Goal: Task Accomplishment & Management: Manage account settings

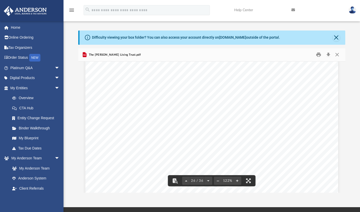
scroll to position [8398, 0]
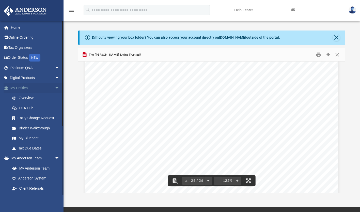
click at [16, 92] on link "My Entities arrow_drop_down" at bounding box center [36, 88] width 64 height 10
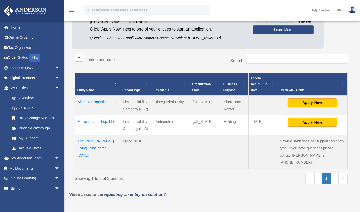
scroll to position [54, 0]
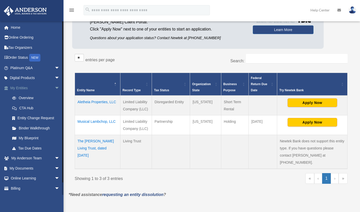
click at [55, 89] on span "arrow_drop_down" at bounding box center [60, 88] width 10 height 10
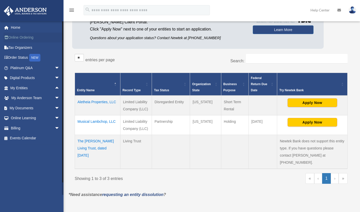
click at [16, 38] on link "Online Ordering" at bounding box center [36, 37] width 64 height 10
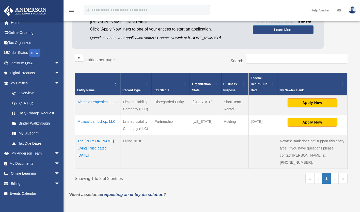
scroll to position [9, 0]
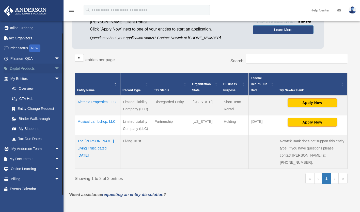
click at [55, 68] on span "arrow_drop_down" at bounding box center [60, 68] width 10 height 10
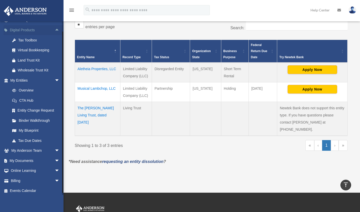
scroll to position [50, 0]
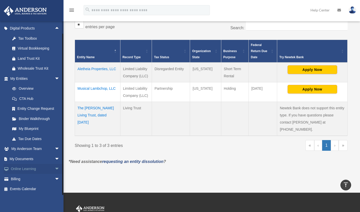
click at [55, 170] on span "arrow_drop_down" at bounding box center [60, 169] width 10 height 10
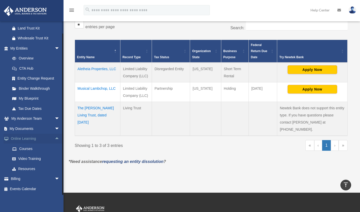
scroll to position [79, 0]
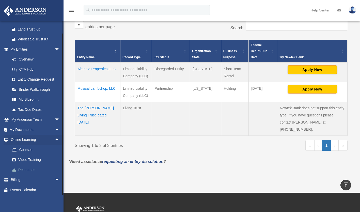
click at [29, 171] on link "Resources" at bounding box center [37, 169] width 60 height 10
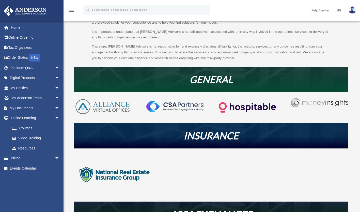
scroll to position [82, 0]
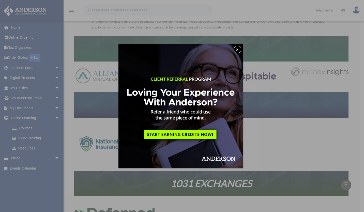
click at [237, 53] on button "x" at bounding box center [237, 50] width 8 height 8
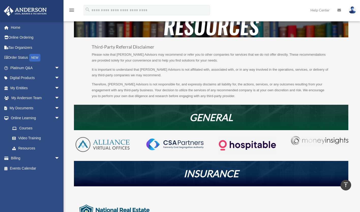
scroll to position [0, 0]
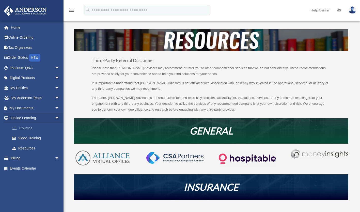
click at [21, 130] on link "Courses" at bounding box center [37, 128] width 60 height 10
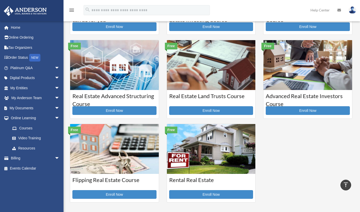
scroll to position [77, 0]
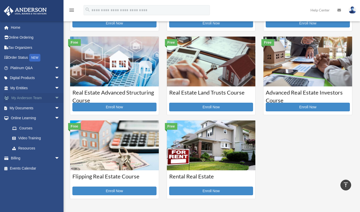
click at [32, 99] on link "My Anderson Team arrow_drop_down" at bounding box center [36, 98] width 64 height 10
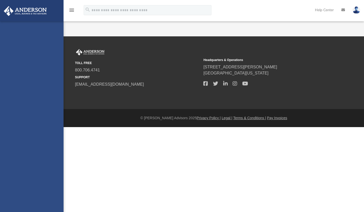
click at [54, 97] on div "[EMAIL_ADDRESS][DOMAIN_NAME] Sign Out [EMAIL_ADDRESS][DOMAIN_NAME] Home Online …" at bounding box center [31, 127] width 63 height 212
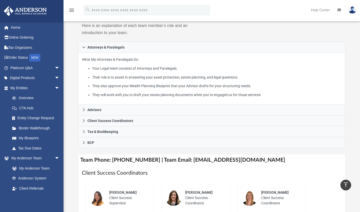
scroll to position [65, 0]
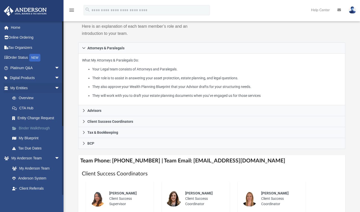
click at [26, 128] on link "Binder Walkthrough" at bounding box center [37, 128] width 60 height 10
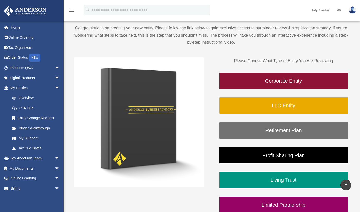
scroll to position [42, 0]
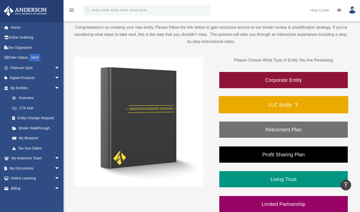
click at [275, 104] on link "LLC Entity" at bounding box center [283, 104] width 129 height 17
click at [287, 104] on link "LLC Entity" at bounding box center [283, 104] width 129 height 17
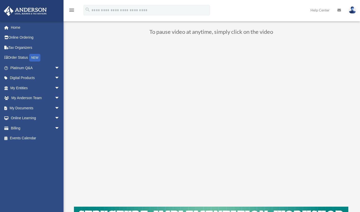
scroll to position [34, 0]
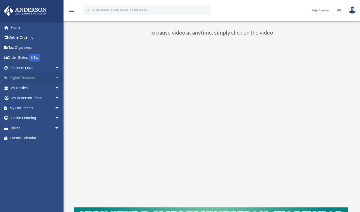
click at [21, 79] on link "Digital Products arrow_drop_down" at bounding box center [36, 78] width 64 height 10
click at [55, 80] on span "arrow_drop_down" at bounding box center [60, 78] width 10 height 10
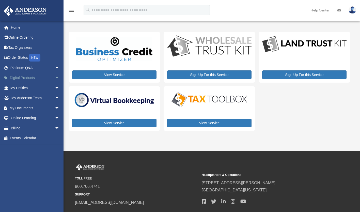
click at [55, 77] on span "arrow_drop_down" at bounding box center [60, 78] width 10 height 10
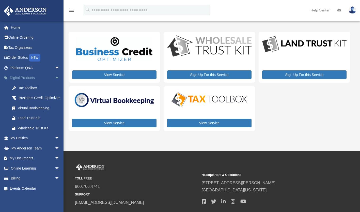
click at [55, 76] on span "arrow_drop_up" at bounding box center [60, 78] width 10 height 10
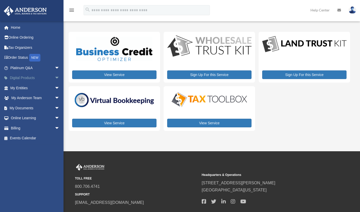
click at [55, 79] on span "arrow_drop_down" at bounding box center [60, 78] width 10 height 10
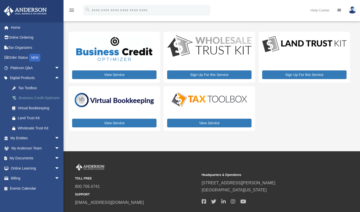
click at [23, 101] on div "Business Credit Optimizer" at bounding box center [39, 98] width 43 height 6
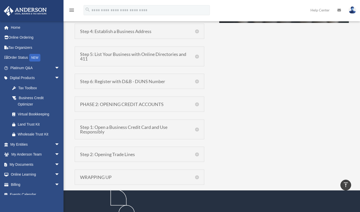
scroll to position [435, 0]
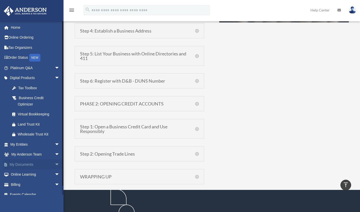
click at [55, 165] on span "arrow_drop_down" at bounding box center [60, 164] width 10 height 10
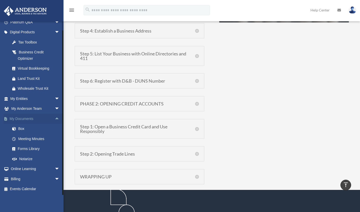
scroll to position [45, 0]
click at [24, 147] on link "Forms Library" at bounding box center [37, 149] width 60 height 10
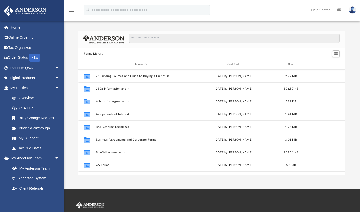
scroll to position [111, 263]
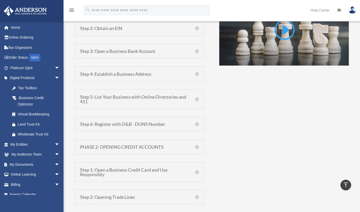
scroll to position [391, 0]
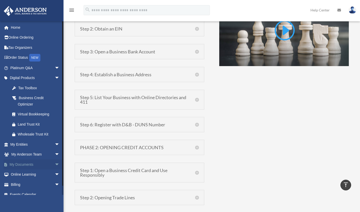
click at [29, 164] on link "My Documents arrow_drop_down" at bounding box center [36, 164] width 64 height 10
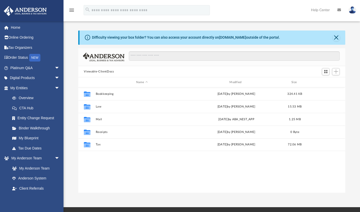
scroll to position [111, 263]
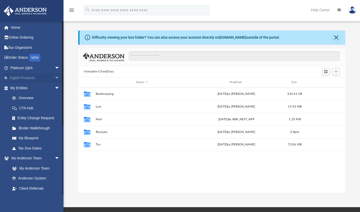
click at [55, 78] on span "arrow_drop_down" at bounding box center [60, 78] width 10 height 10
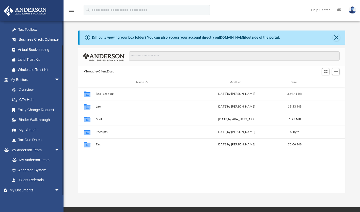
scroll to position [58, 0]
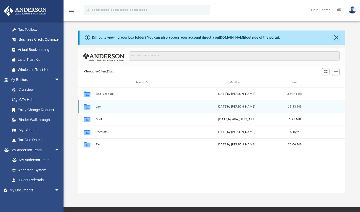
click at [98, 107] on button "Law" at bounding box center [142, 106] width 92 height 3
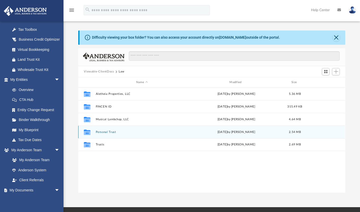
click at [99, 126] on div "Collaborated Folder Personal Trust [DATE] by [PERSON_NAME] 2.54 MB" at bounding box center [211, 131] width 267 height 13
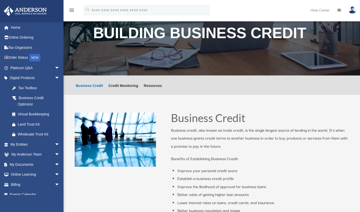
scroll to position [391, 0]
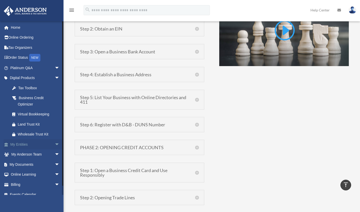
click at [55, 144] on span "arrow_drop_down" at bounding box center [60, 144] width 10 height 10
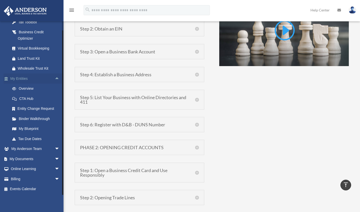
scroll to position [65, 0]
click at [55, 158] on span "arrow_drop_down" at bounding box center [60, 159] width 10 height 10
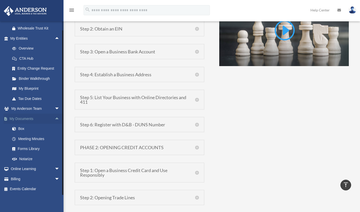
scroll to position [105, 0]
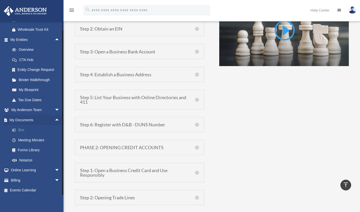
click at [21, 129] on link "Box" at bounding box center [37, 130] width 60 height 10
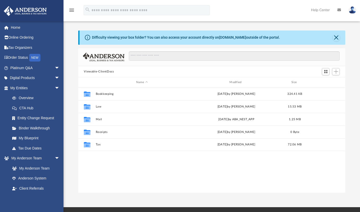
scroll to position [111, 263]
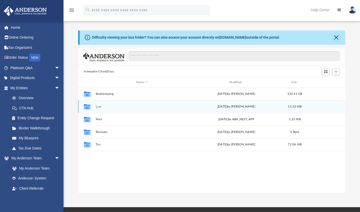
click at [97, 107] on button "Law" at bounding box center [142, 106] width 92 height 3
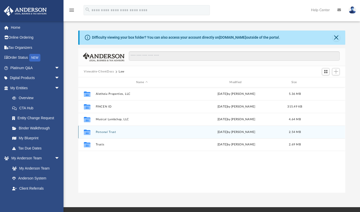
click at [106, 127] on div "Collaborated Folder Personal Trust [DATE] by [PERSON_NAME] 2.54 MB" at bounding box center [211, 131] width 267 height 13
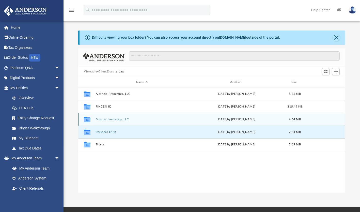
click at [100, 120] on button "Musical Lambchop, LLC" at bounding box center [142, 119] width 92 height 3
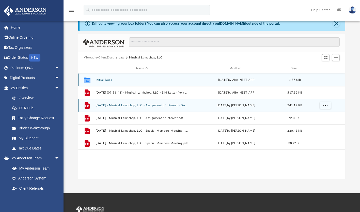
scroll to position [14, 0]
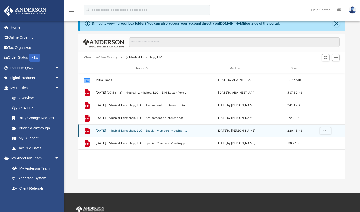
click at [122, 130] on button "[DATE] - Musical Lambchop, LLC - Special Members Meeting - DocuSigned.pdf" at bounding box center [142, 130] width 92 height 3
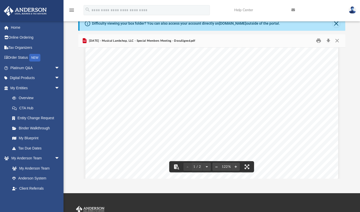
scroll to position [0, 0]
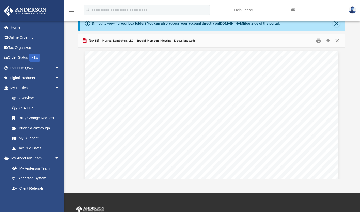
click at [337, 44] on button "Close" at bounding box center [336, 41] width 9 height 8
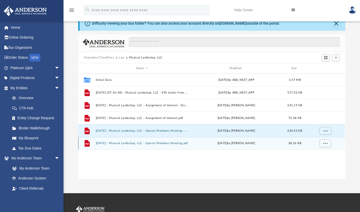
click at [115, 143] on button "2025.01.09 - Musical Lambchop, LLC - Special Members Meeting.pdf" at bounding box center [142, 143] width 92 height 3
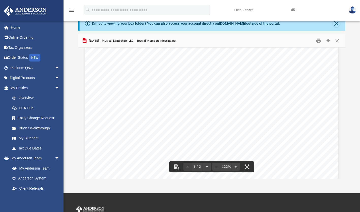
scroll to position [19, 0]
click at [338, 42] on button "Close" at bounding box center [336, 41] width 9 height 8
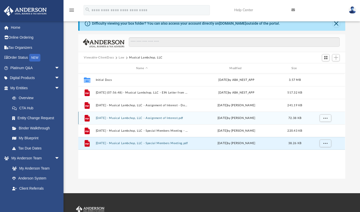
click at [110, 117] on button "2025.01.09 - Musical Lambchop, LLC - Assignment of Interest.pdf" at bounding box center [142, 117] width 92 height 3
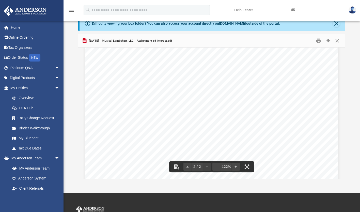
scroll to position [0, 0]
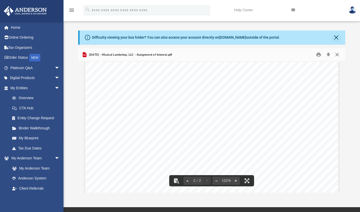
click at [337, 56] on button "Close" at bounding box center [336, 55] width 9 height 8
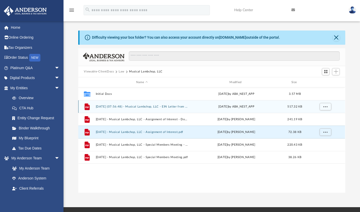
click at [107, 107] on button "2024.12.24 (07:56:48) - Musical Lambchop, LLC - EIN Letter from IRS.pdf" at bounding box center [142, 106] width 92 height 3
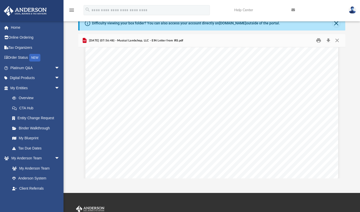
scroll to position [91, 0]
click at [335, 44] on button "Close" at bounding box center [336, 41] width 9 height 8
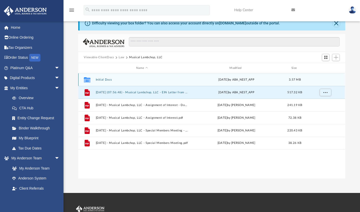
click at [97, 79] on button "Initial Docs" at bounding box center [142, 79] width 92 height 3
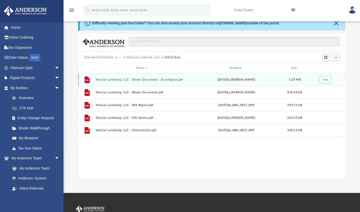
click at [99, 79] on button "Musical Lambchop, LLC - Binder Documents - DocuSigned.pdf" at bounding box center [142, 79] width 92 height 3
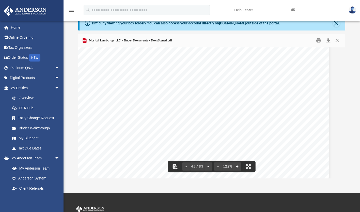
scroll to position [14918, 9]
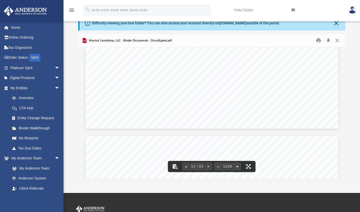
click at [305, 141] on span "authorized to open a bank account" at bounding box center [274, 141] width 69 height 5
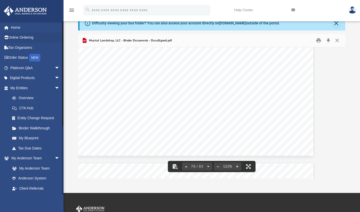
scroll to position [25679, 25]
click at [338, 42] on button "Close" at bounding box center [336, 41] width 9 height 8
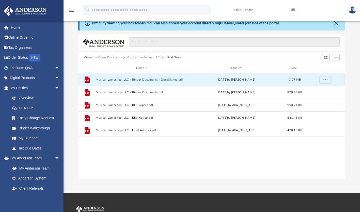
scroll to position [0, 0]
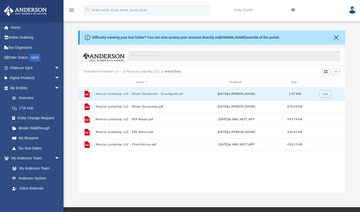
click at [351, 8] on img at bounding box center [352, 9] width 8 height 7
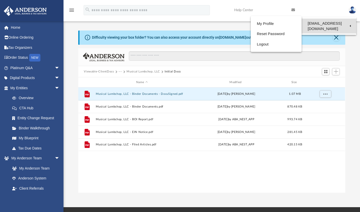
click at [349, 27] on link "[EMAIL_ADDRESS][DOMAIN_NAME]" at bounding box center [328, 26] width 55 height 15
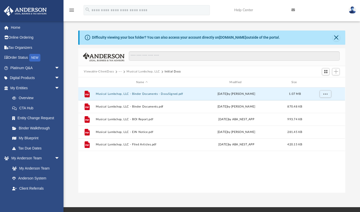
click at [350, 11] on img at bounding box center [352, 9] width 8 height 7
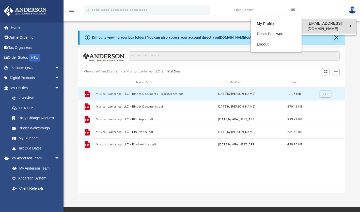
click at [351, 27] on link "[EMAIL_ADDRESS][DOMAIN_NAME]" at bounding box center [328, 26] width 55 height 15
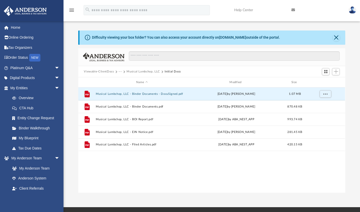
click at [349, 10] on img at bounding box center [352, 9] width 8 height 7
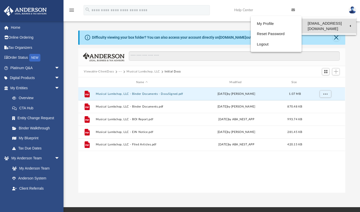
click at [350, 27] on link "[EMAIL_ADDRESS][DOMAIN_NAME]" at bounding box center [328, 26] width 55 height 15
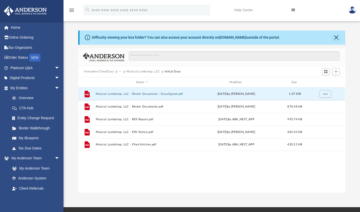
click at [351, 10] on img at bounding box center [352, 9] width 8 height 7
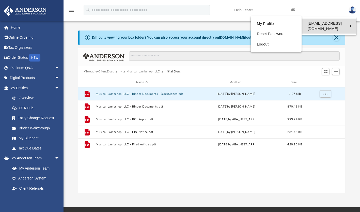
click at [318, 29] on link "[EMAIL_ADDRESS][DOMAIN_NAME]" at bounding box center [328, 26] width 55 height 15
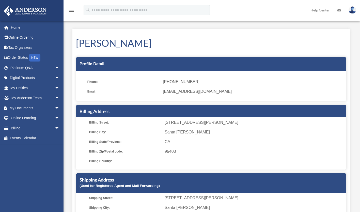
click at [353, 13] on img at bounding box center [352, 9] width 8 height 7
click at [350, 26] on link "[EMAIL_ADDRESS][DOMAIN_NAME]" at bounding box center [328, 26] width 55 height 15
click at [352, 12] on img at bounding box center [352, 9] width 8 height 7
click at [319, 27] on div "My Profile date_range Published on Last updated [DATE] [DATE] by [PERSON_NAME] …" at bounding box center [211, 138] width 285 height 231
click at [353, 12] on img at bounding box center [352, 9] width 8 height 7
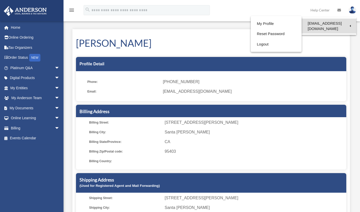
click at [350, 26] on link "[EMAIL_ADDRESS][DOMAIN_NAME]" at bounding box center [328, 26] width 55 height 15
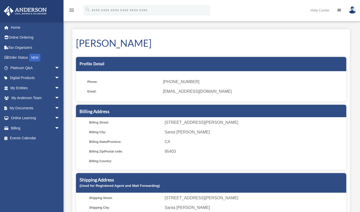
click at [352, 13] on img at bounding box center [352, 9] width 8 height 7
click at [351, 11] on img at bounding box center [352, 9] width 8 height 7
click at [350, 26] on link "[EMAIL_ADDRESS][DOMAIN_NAME]" at bounding box center [328, 26] width 55 height 15
click at [352, 24] on div "My Profile date_range Published on Last updated [DATE] [DATE] by [PERSON_NAME] …" at bounding box center [211, 138] width 285 height 231
click at [14, 26] on link "Home" at bounding box center [36, 27] width 64 height 10
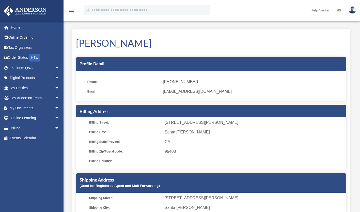
click at [353, 8] on img at bounding box center [352, 9] width 8 height 7
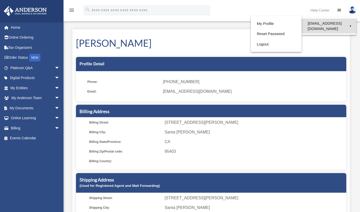
click at [347, 27] on link "[EMAIL_ADDRESS][DOMAIN_NAME]" at bounding box center [328, 26] width 55 height 15
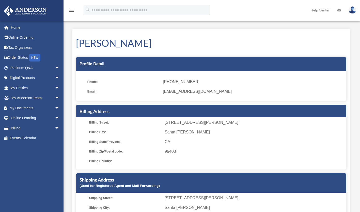
click at [349, 12] on img at bounding box center [352, 9] width 8 height 7
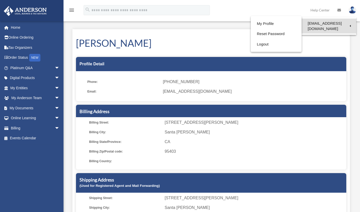
click at [349, 26] on link "[EMAIL_ADDRESS][DOMAIN_NAME]" at bounding box center [328, 26] width 55 height 15
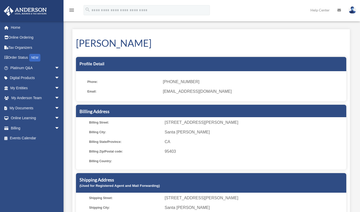
click at [351, 16] on link at bounding box center [351, 10] width 15 height 22
click at [319, 27] on div "My Profile date_range Published on Last updated [DATE] [DATE] by [PERSON_NAME] …" at bounding box center [211, 138] width 285 height 231
click at [354, 11] on img at bounding box center [352, 9] width 8 height 7
click at [350, 28] on link "[EMAIL_ADDRESS][DOMAIN_NAME]" at bounding box center [328, 26] width 55 height 15
click at [351, 10] on img at bounding box center [352, 9] width 8 height 7
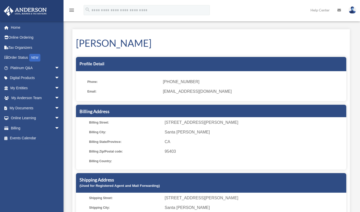
click at [351, 11] on img at bounding box center [352, 9] width 8 height 7
click at [351, 26] on link "[EMAIL_ADDRESS][DOMAIN_NAME]" at bounding box center [328, 26] width 55 height 15
click at [350, 13] on link at bounding box center [351, 10] width 15 height 22
click at [351, 28] on link "[EMAIL_ADDRESS][DOMAIN_NAME]" at bounding box center [328, 26] width 55 height 15
click at [351, 27] on div "My Profile date_range Published on Last updated [DATE] [DATE] by [PERSON_NAME] …" at bounding box center [211, 138] width 285 height 231
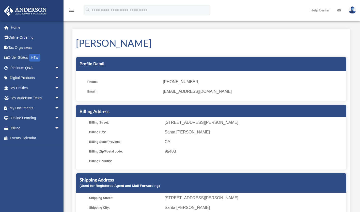
click at [350, 12] on img at bounding box center [352, 9] width 8 height 7
click at [264, 45] on link "Logout" at bounding box center [269, 44] width 51 height 10
click at [264, 45] on h1 "[PERSON_NAME]" at bounding box center [211, 42] width 270 height 13
